Goal: Information Seeking & Learning: Find specific fact

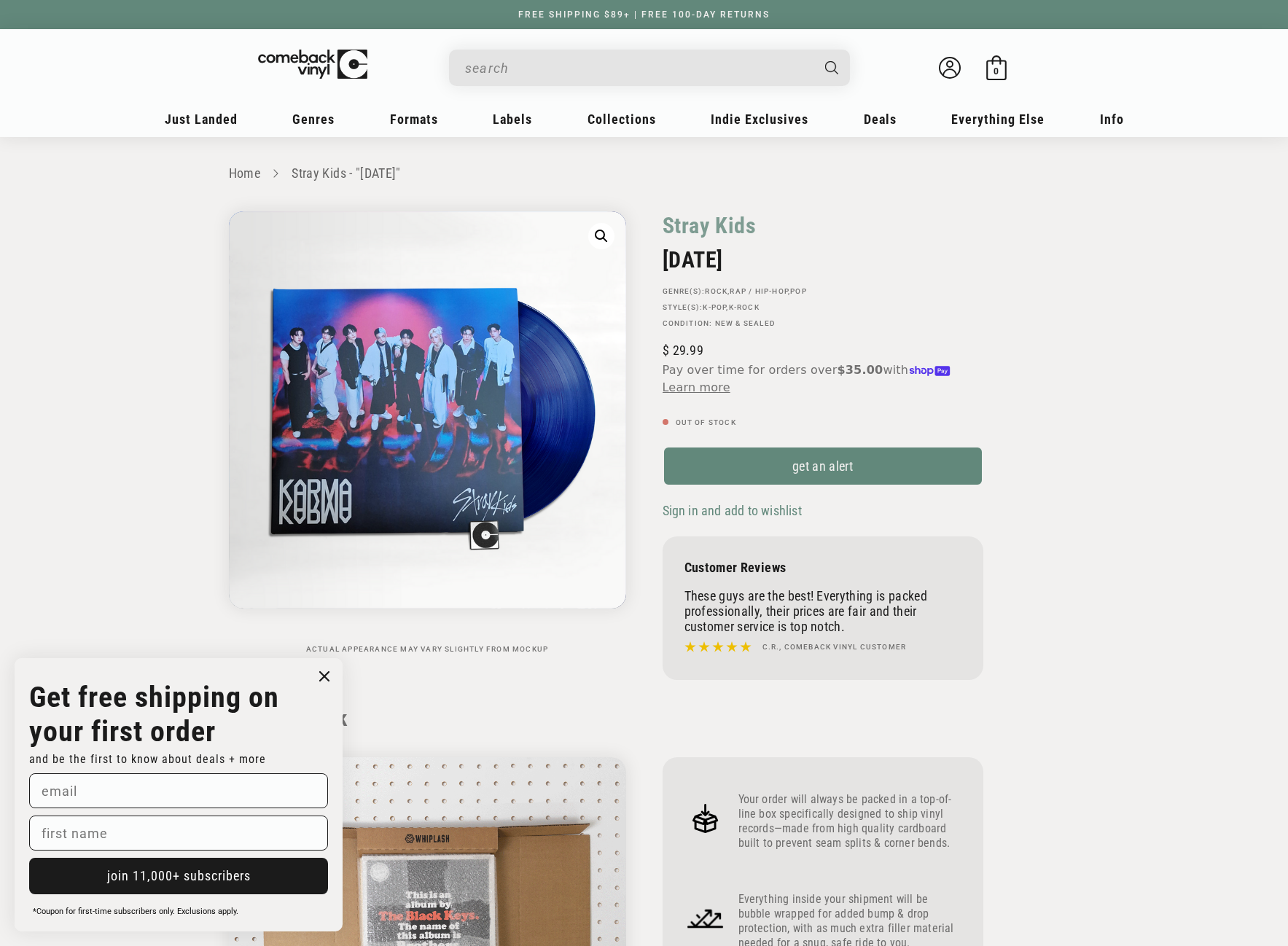
scroll to position [1239, 0]
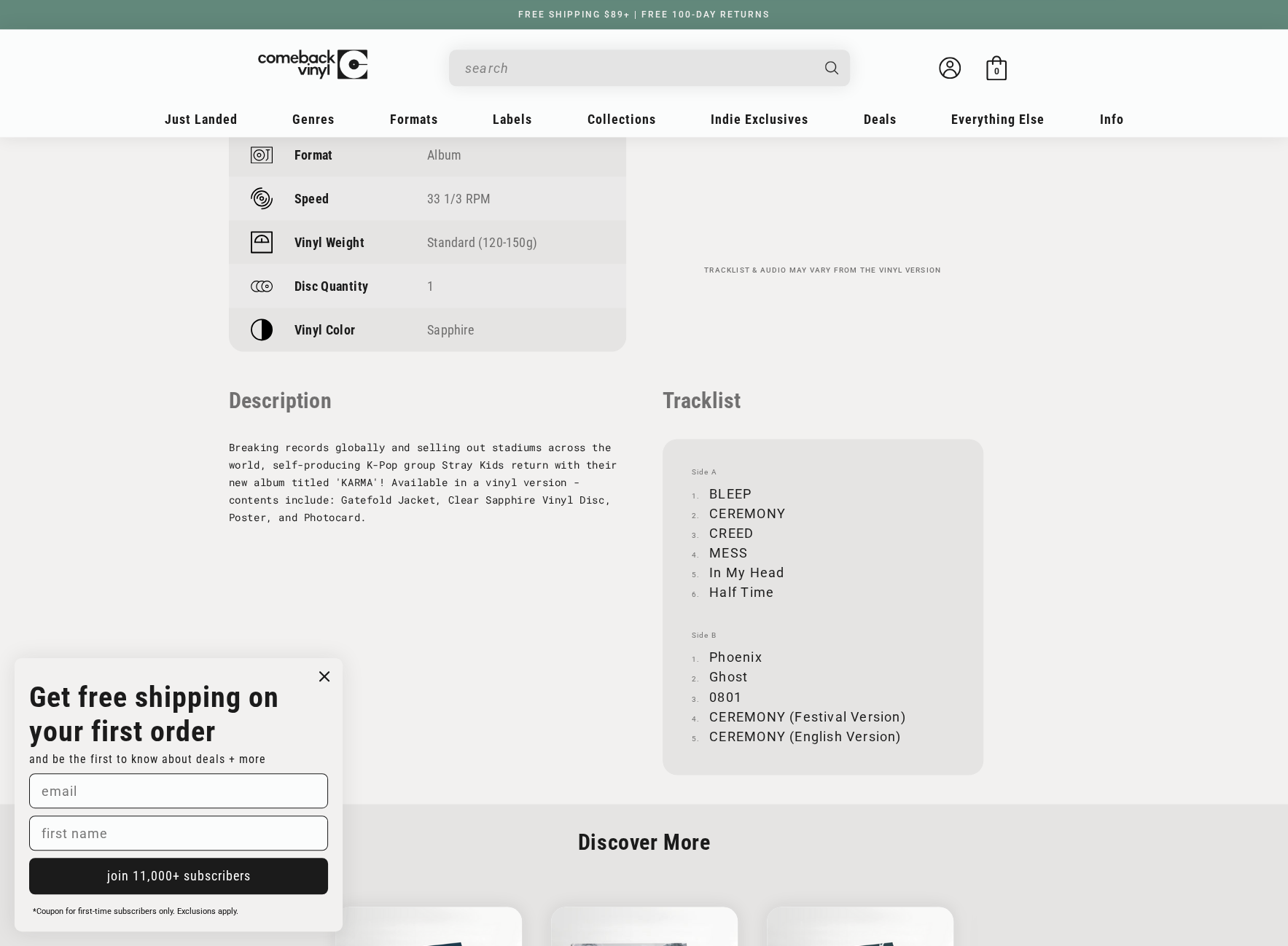
click at [554, 64] on input "When autocomplete results are available use up and down arrows to review and en…" at bounding box center [637, 68] width 346 height 30
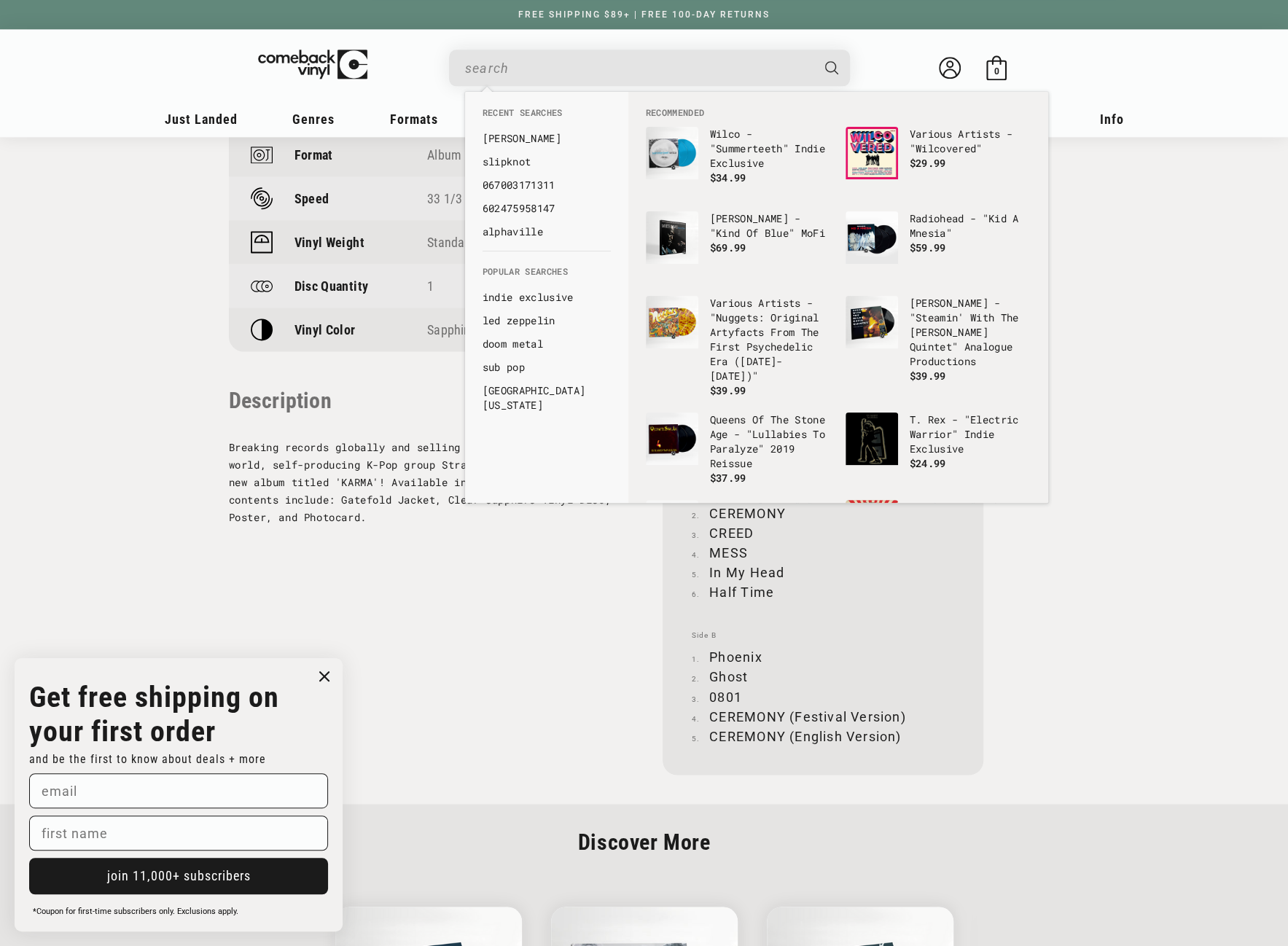
paste input "[CREDIT_CARD_NUMBER]"
click at [631, 66] on input "[CREDIT_CARD_NUMBER]" at bounding box center [637, 68] width 346 height 30
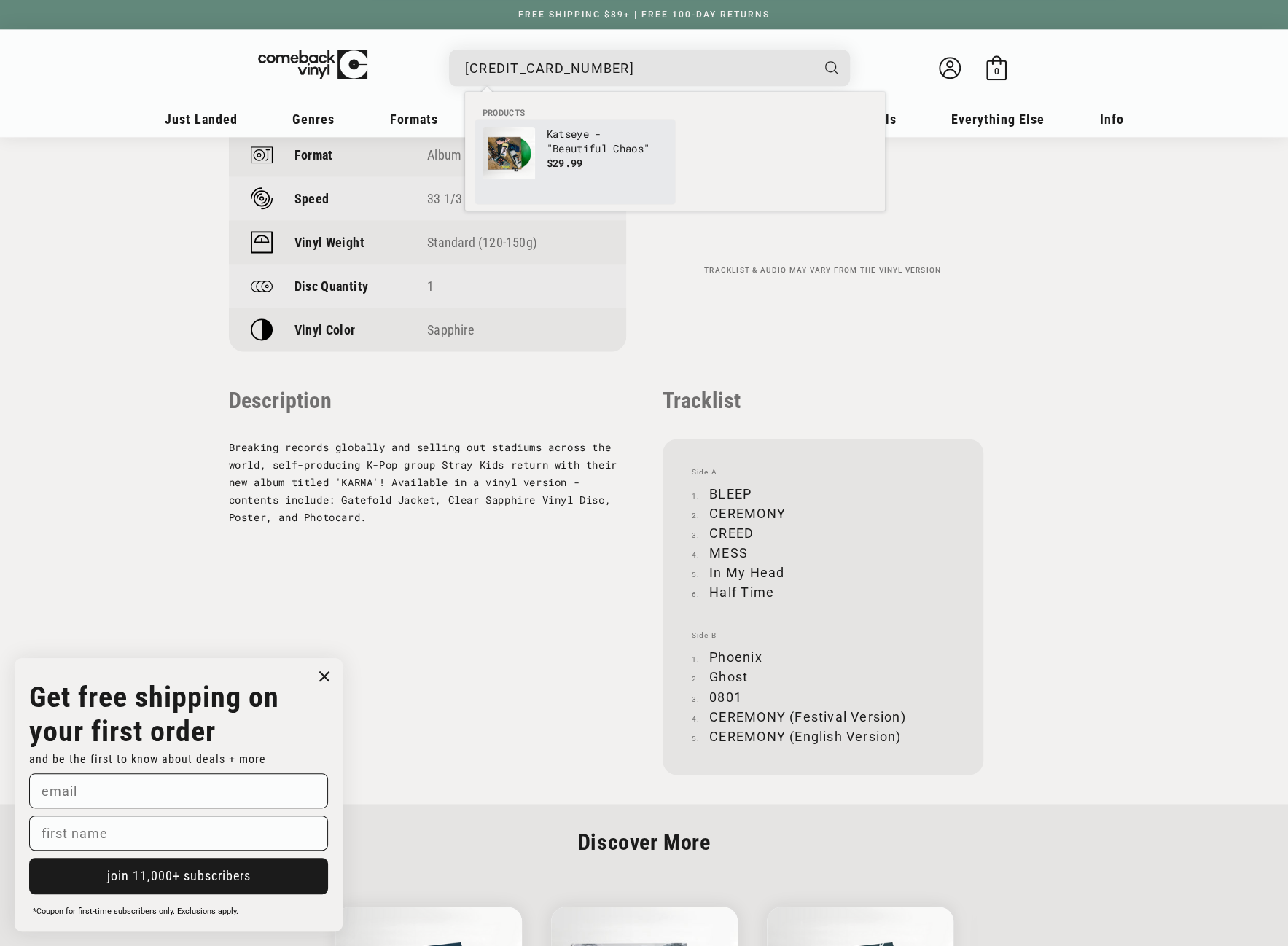
type input "[CREDIT_CARD_NUMBER]"
click at [531, 150] on img "Products" at bounding box center [508, 153] width 52 height 52
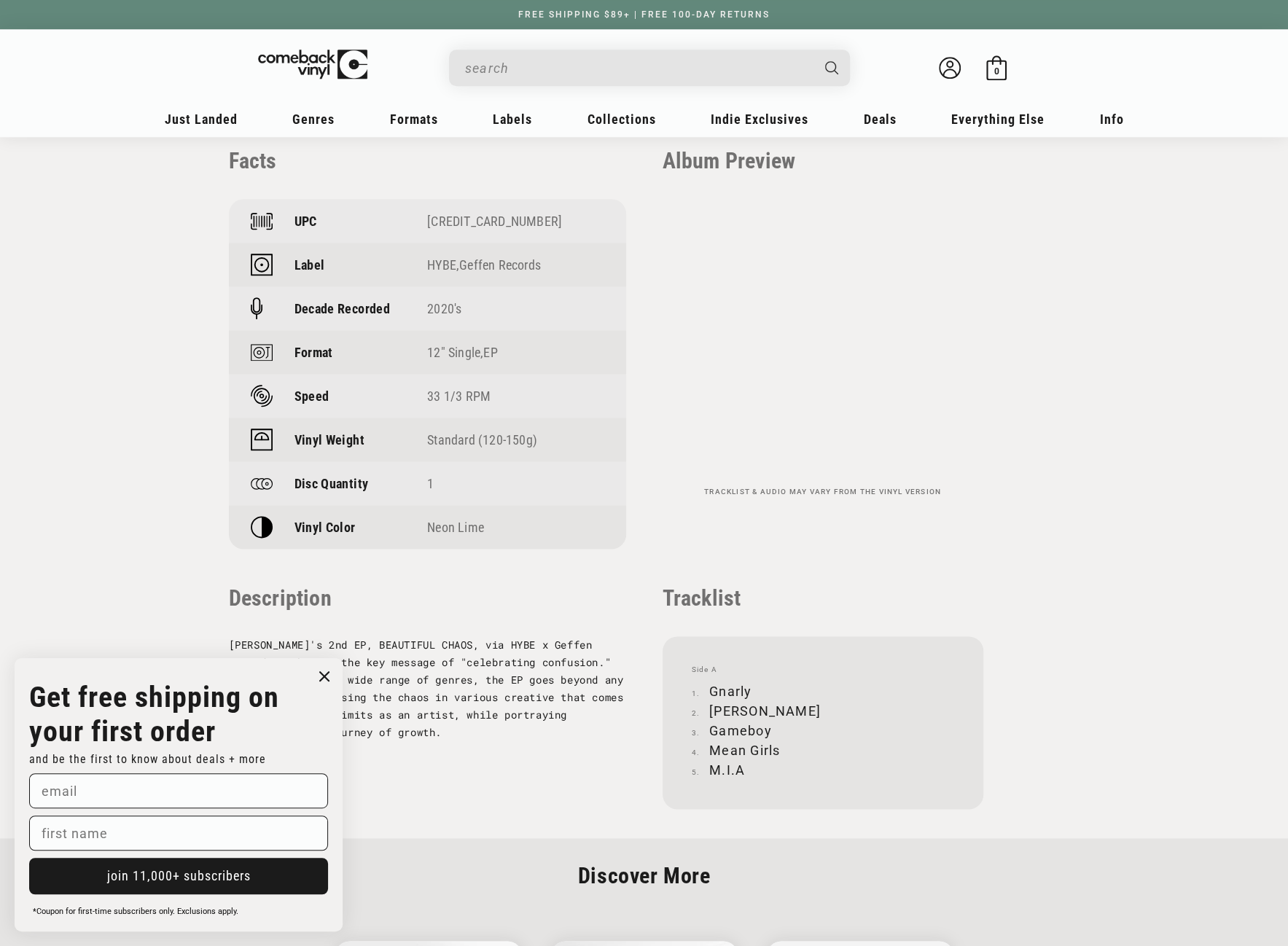
scroll to position [1020, 0]
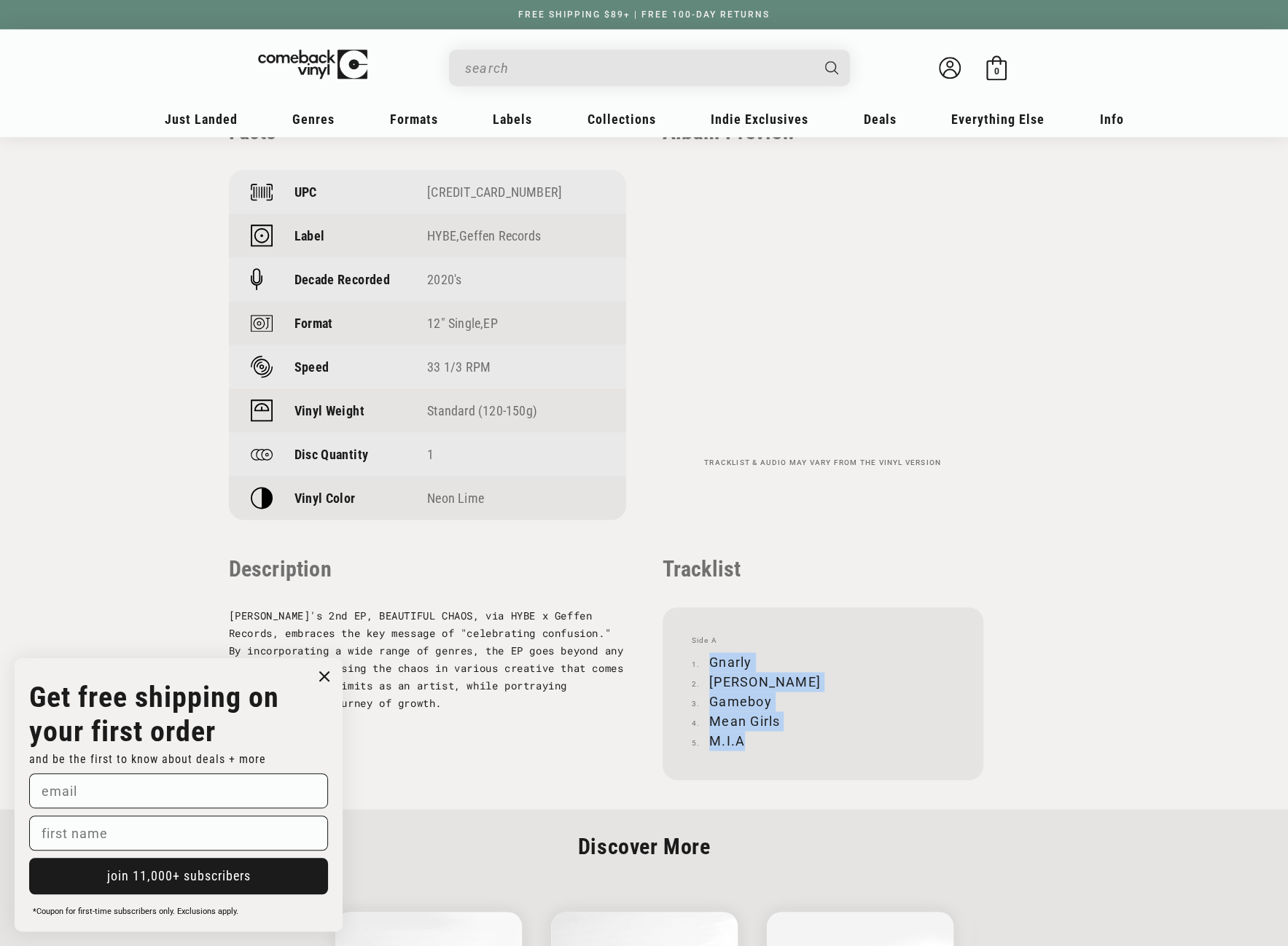
drag, startPoint x: 708, startPoint y: 658, endPoint x: 761, endPoint y: 748, distance: 104.4
click at [761, 748] on ol "Gnarly [PERSON_NAME] Gameboy Mean Girls M.I.A" at bounding box center [823, 701] width 263 height 98
copy ol "Gnarly [PERSON_NAME] Mean Girls M.I.A"
click at [711, 660] on li "Gnarly" at bounding box center [823, 662] width 263 height 20
drag, startPoint x: 711, startPoint y: 660, endPoint x: 750, endPoint y: 656, distance: 39.2
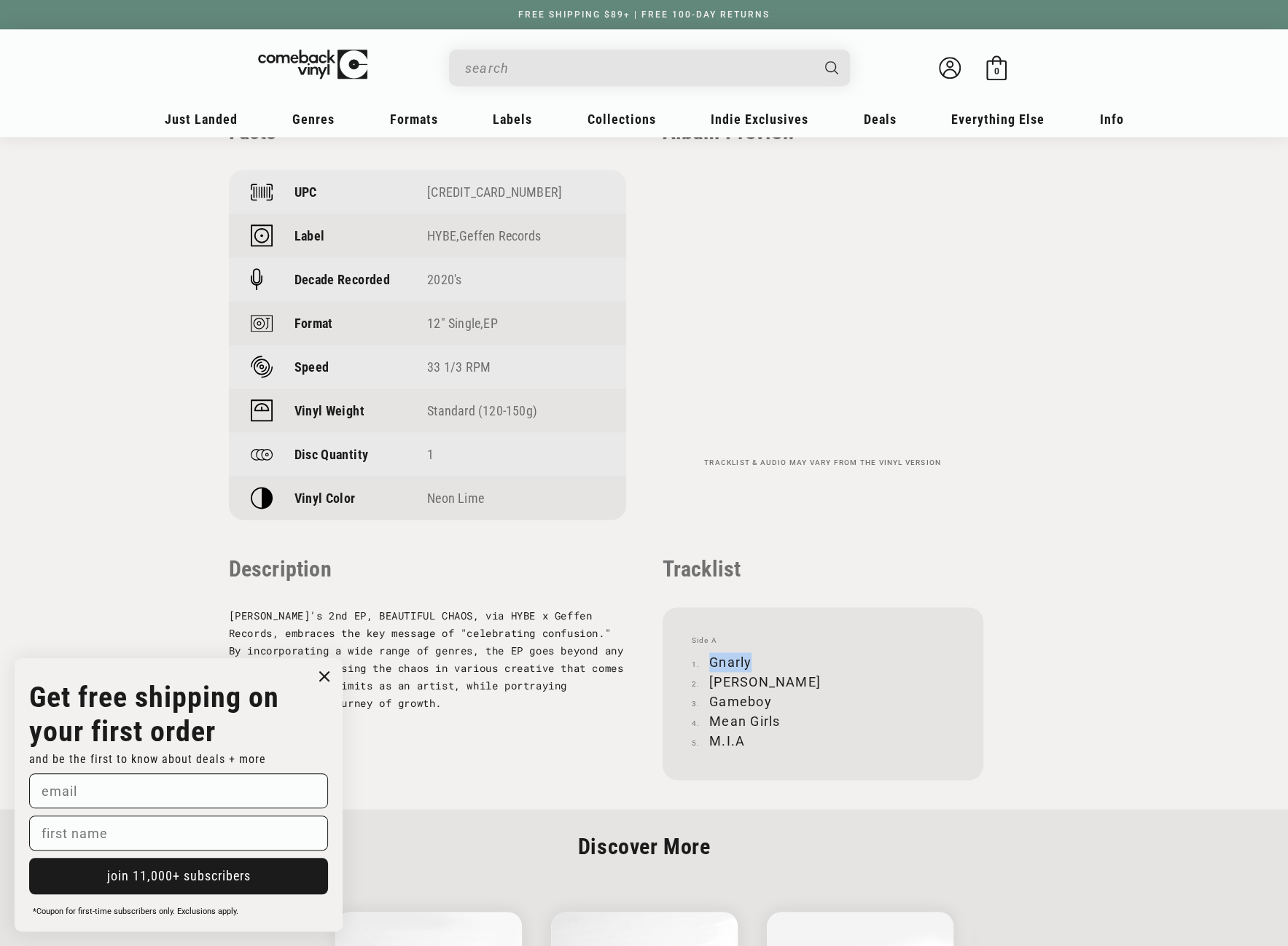
click at [750, 656] on li "Gnarly" at bounding box center [823, 662] width 263 height 20
copy li "Gnarly"
drag, startPoint x: 709, startPoint y: 681, endPoint x: 763, endPoint y: 676, distance: 54.2
click at [763, 676] on li "[PERSON_NAME]" at bounding box center [823, 681] width 263 height 20
copy li "[PERSON_NAME]"
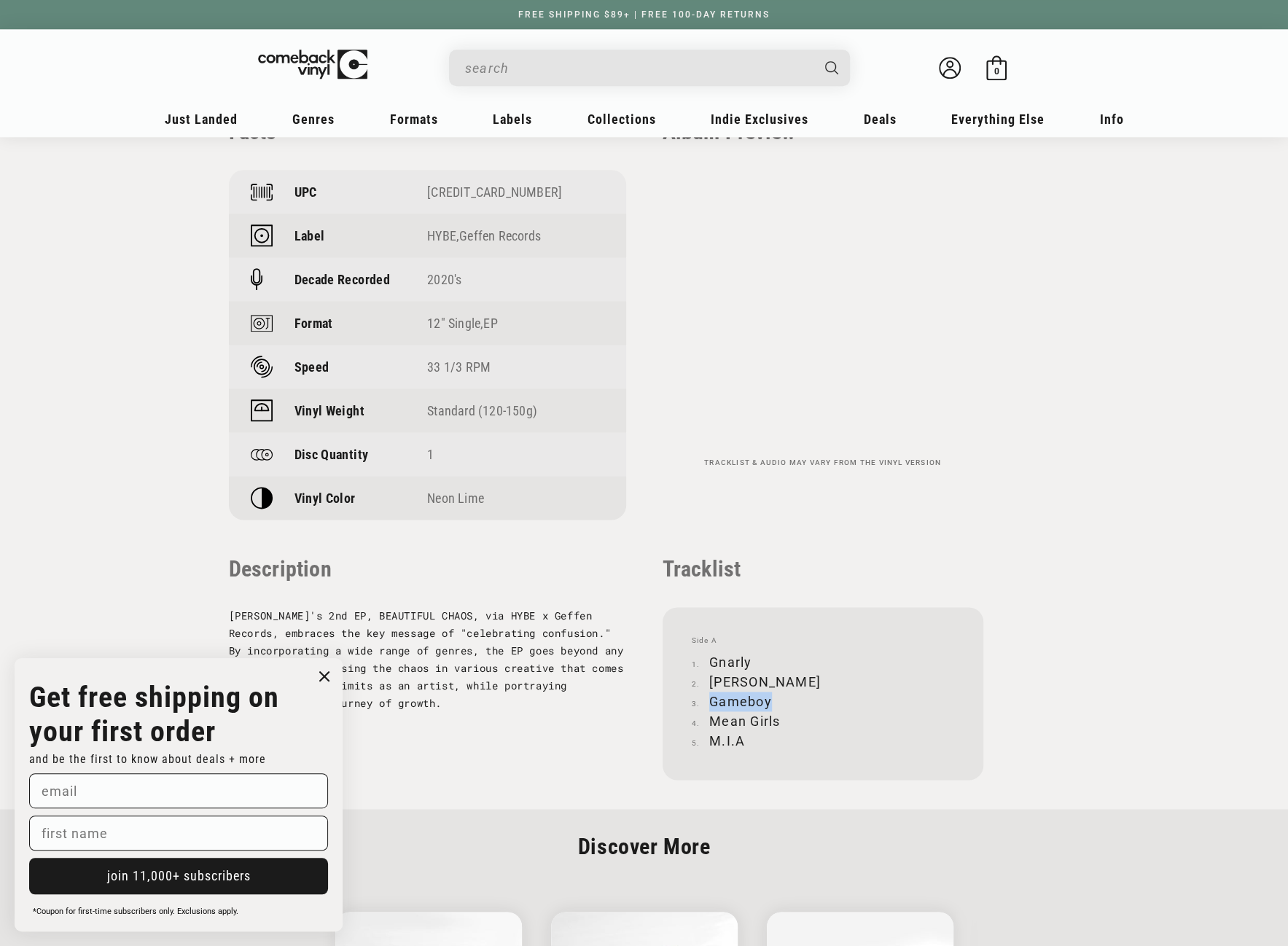
drag, startPoint x: 712, startPoint y: 702, endPoint x: 770, endPoint y: 699, distance: 58.1
click at [770, 699] on li "Gameboy" at bounding box center [823, 701] width 263 height 20
copy li "Gameboy"
drag, startPoint x: 709, startPoint y: 720, endPoint x: 777, endPoint y: 714, distance: 68.3
click at [777, 714] on li "Mean Girls" at bounding box center [823, 721] width 263 height 20
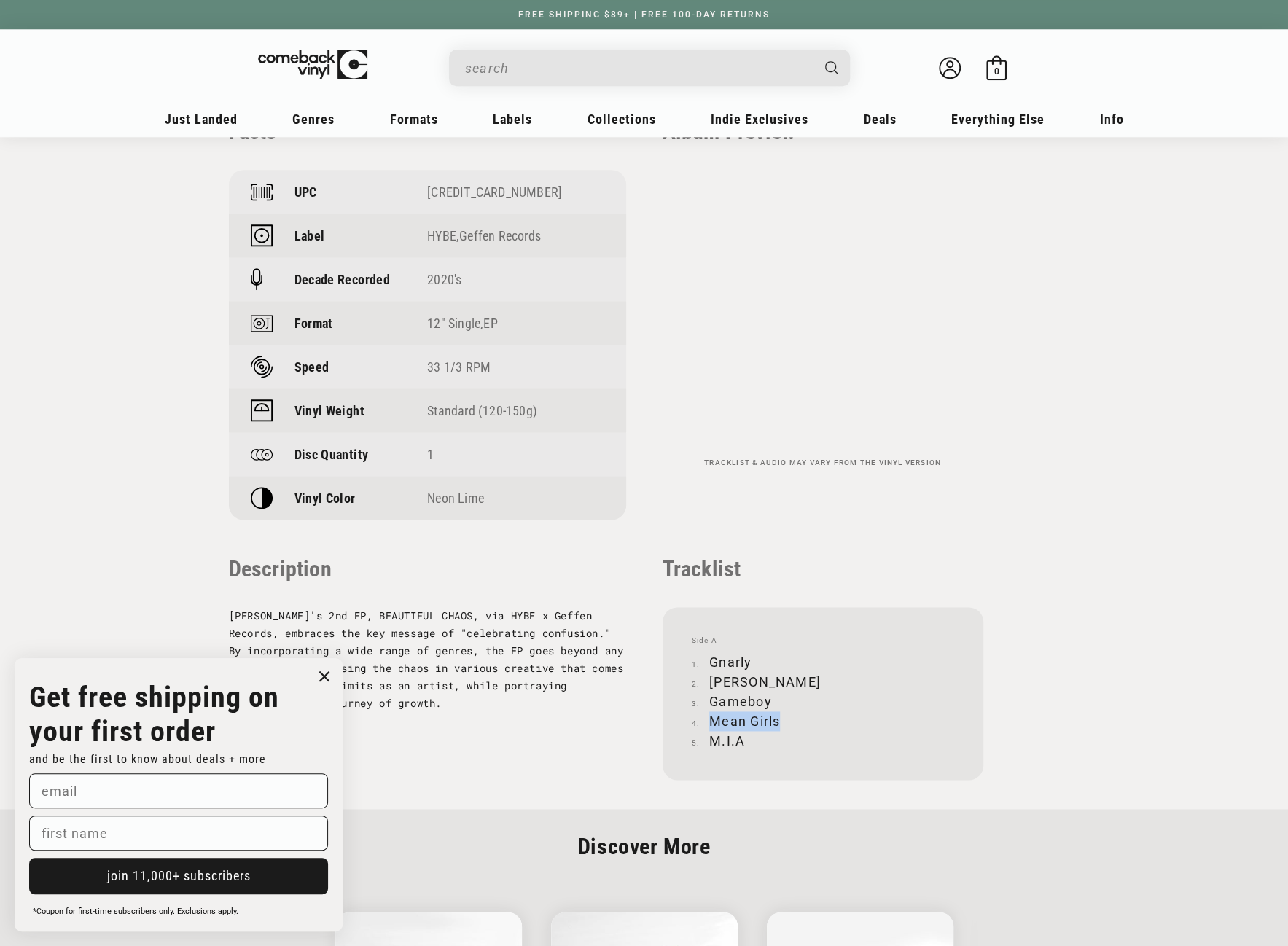
copy li "Mean Girls"
drag, startPoint x: 711, startPoint y: 738, endPoint x: 740, endPoint y: 738, distance: 29.0
click at [740, 738] on li "M.I.A" at bounding box center [823, 740] width 263 height 20
copy li "M.I.A"
